Goal: Task Accomplishment & Management: Manage account settings

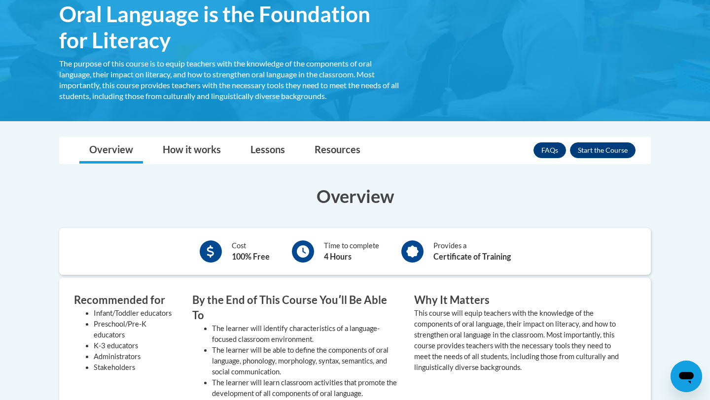
scroll to position [94, 0]
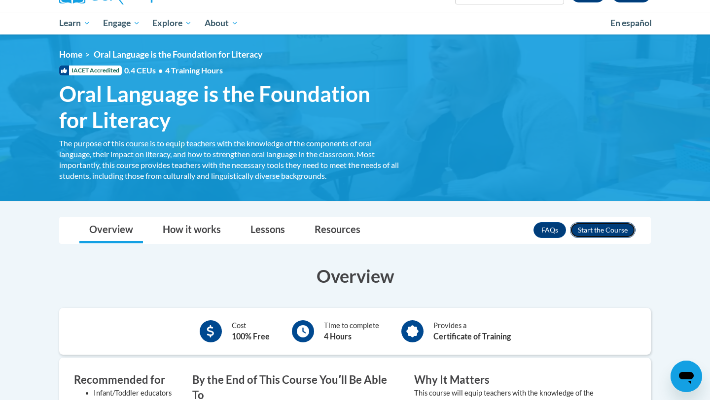
click at [586, 225] on button "Enroll" at bounding box center [603, 230] width 66 height 16
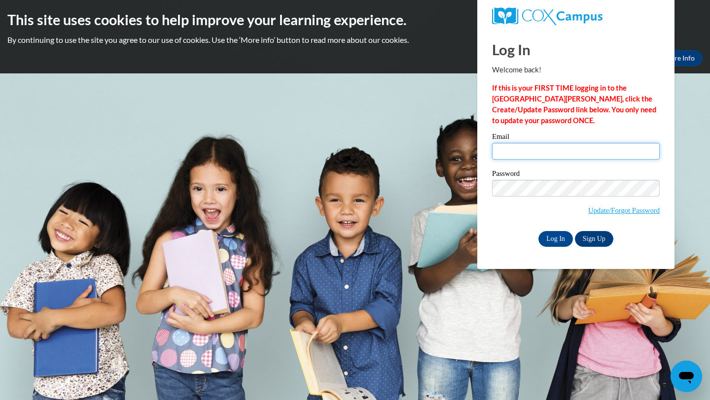
click at [522, 150] on input "Email" at bounding box center [576, 151] width 168 height 17
type input "ssanders1@bpc.edu"
click at [538, 231] on input "Log In" at bounding box center [555, 239] width 35 height 16
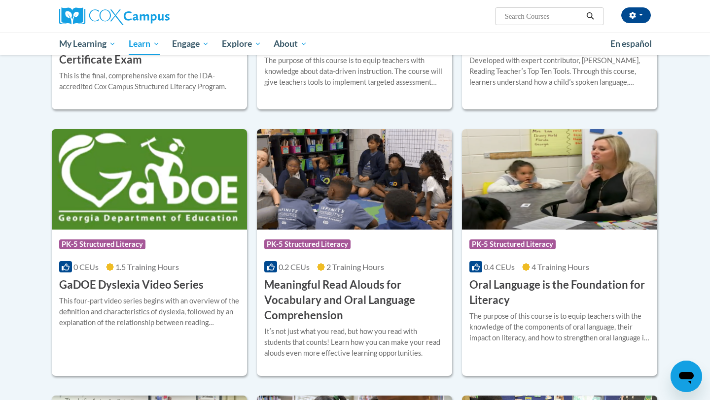
scroll to position [256, 0]
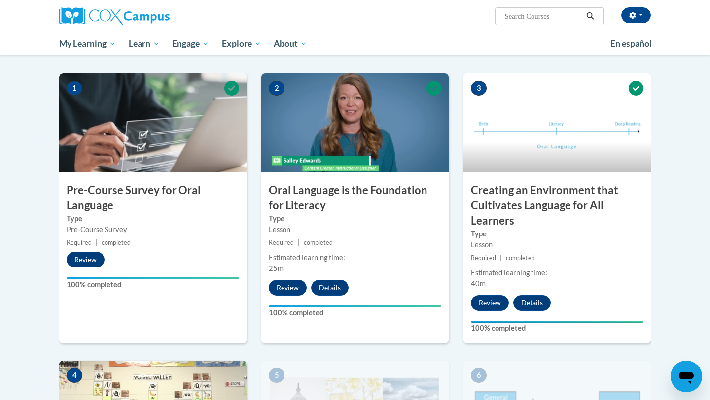
scroll to position [182, 0]
